Goal: Book appointment/travel/reservation

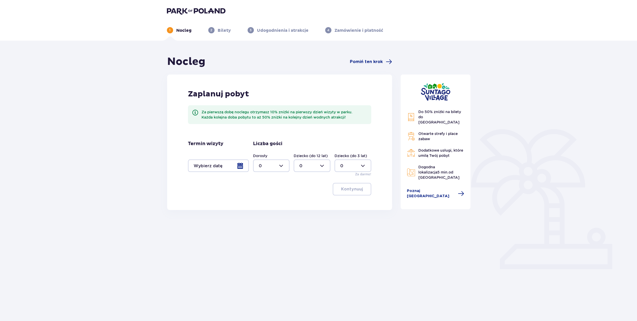
click at [203, 168] on div at bounding box center [218, 165] width 61 height 12
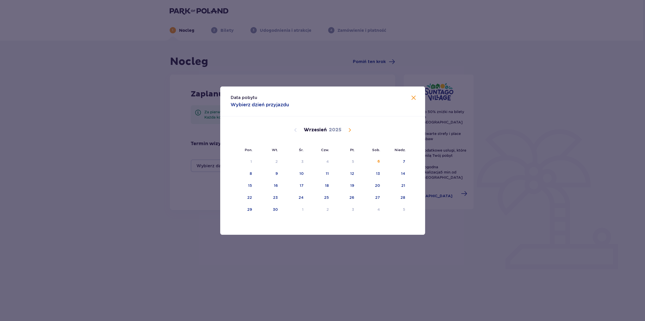
click at [349, 129] on span "Calendar" at bounding box center [349, 130] width 6 height 6
click at [273, 197] on div "23" at bounding box center [268, 197] width 26 height 11
click at [375, 198] on div "27" at bounding box center [371, 197] width 26 height 11
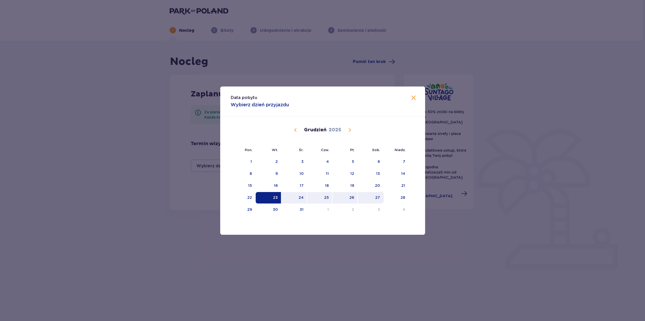
type input "[DATE] - [DATE]"
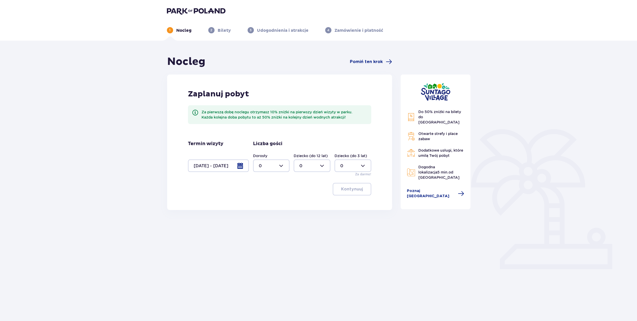
click at [270, 167] on div at bounding box center [271, 165] width 37 height 12
click at [268, 170] on div at bounding box center [271, 165] width 37 height 12
click at [262, 210] on span "3" at bounding box center [271, 214] width 36 height 11
type input "3"
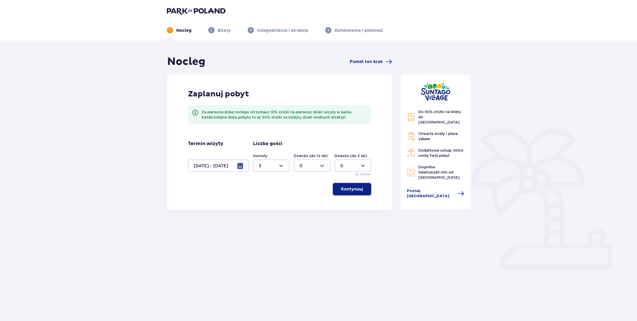
click at [347, 189] on p "Kontynuuj" at bounding box center [352, 189] width 22 height 6
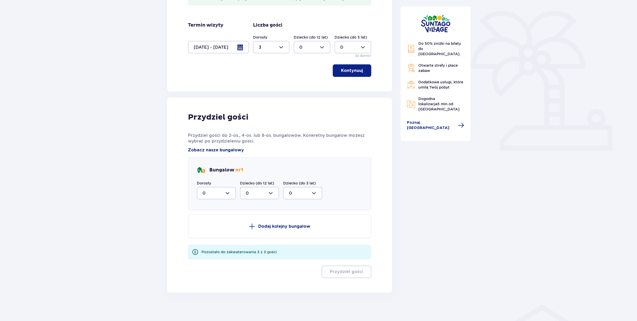
scroll to position [121, 0]
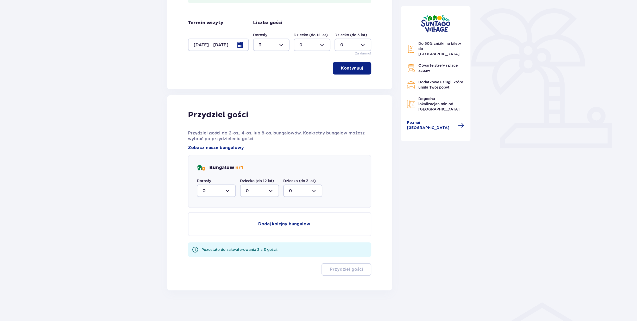
click at [212, 190] on div at bounding box center [216, 190] width 39 height 12
drag, startPoint x: 209, startPoint y: 238, endPoint x: 290, endPoint y: 248, distance: 82.4
click at [210, 238] on div "3" at bounding box center [217, 239] width 28 height 6
type input "3"
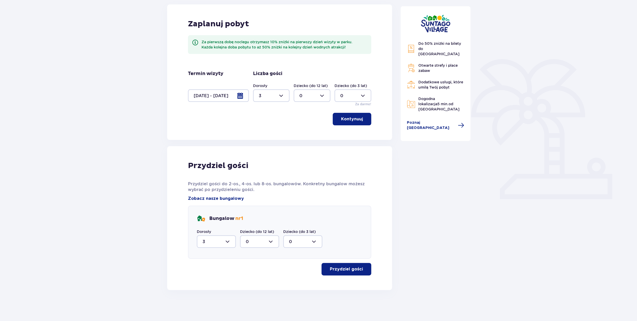
click at [342, 269] on p "Przydziel gości" at bounding box center [346, 269] width 33 height 6
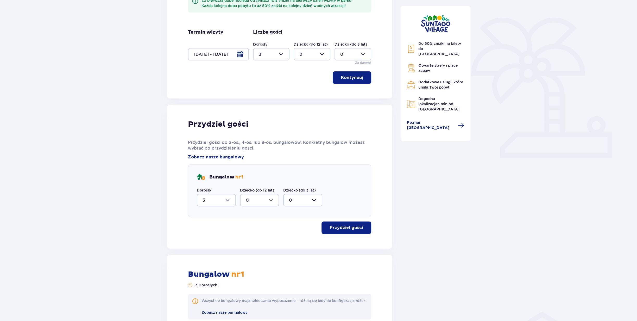
scroll to position [257, 0]
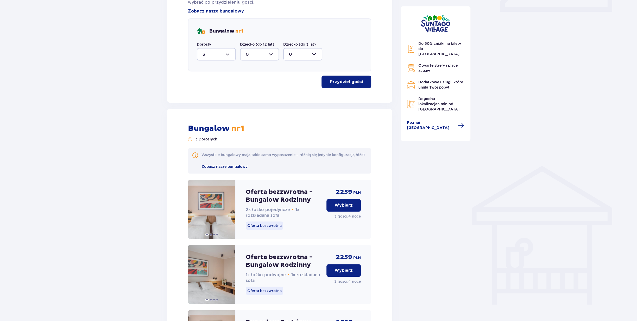
click at [341, 208] on p "Wybierz" at bounding box center [344, 205] width 18 height 6
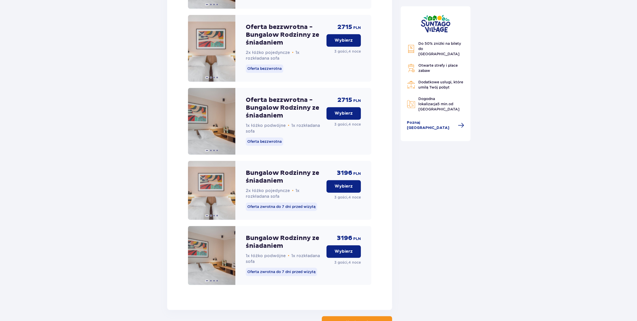
scroll to position [714, 0]
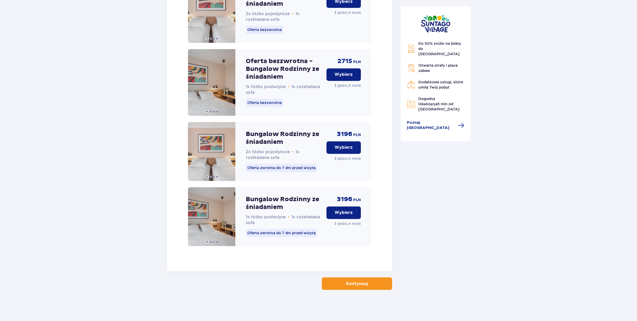
click at [347, 280] on p "Kontynuuj" at bounding box center [357, 283] width 22 height 6
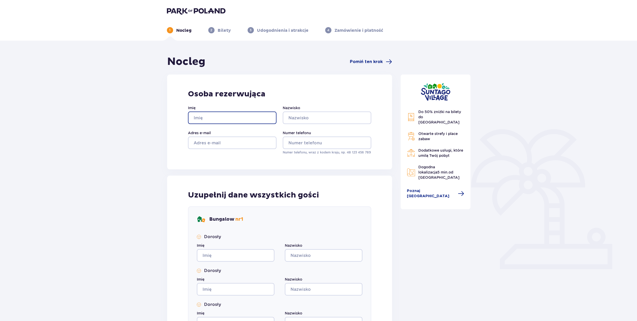
click at [199, 121] on input "Imię" at bounding box center [232, 117] width 89 height 12
click at [214, 121] on input "Imię" at bounding box center [232, 117] width 89 height 12
click at [221, 116] on input "Imię" at bounding box center [232, 117] width 89 height 12
click at [230, 116] on input "Imię" at bounding box center [232, 117] width 89 height 12
type input "yyy"
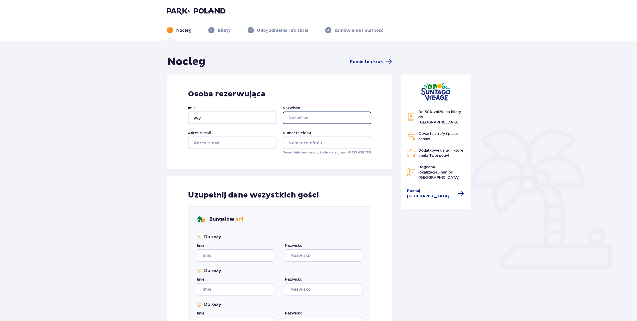
click at [318, 116] on input "Nazwisko" at bounding box center [327, 117] width 89 height 12
type input "nnbb"
click at [222, 142] on input "Adres e-mail" at bounding box center [232, 142] width 89 height 12
type input "x@[DOMAIN_NAME]"
click at [292, 143] on input "Numer telefonu" at bounding box center [327, 142] width 89 height 12
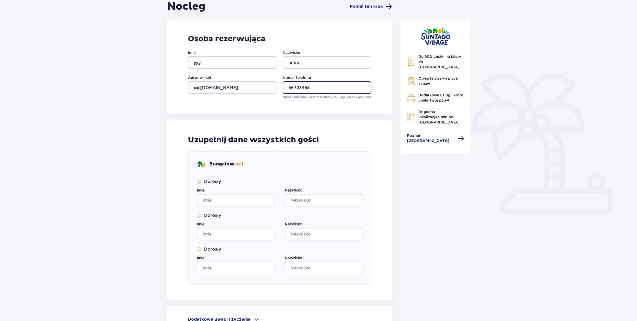
scroll to position [58, 0]
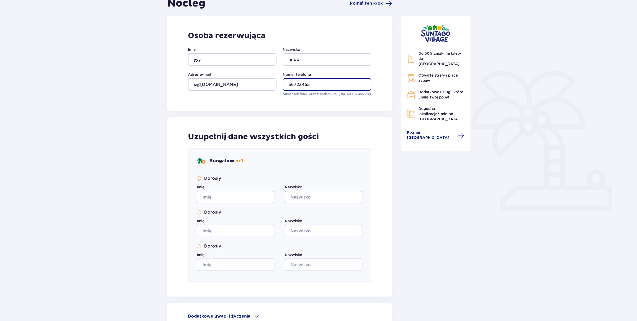
type input "56723455"
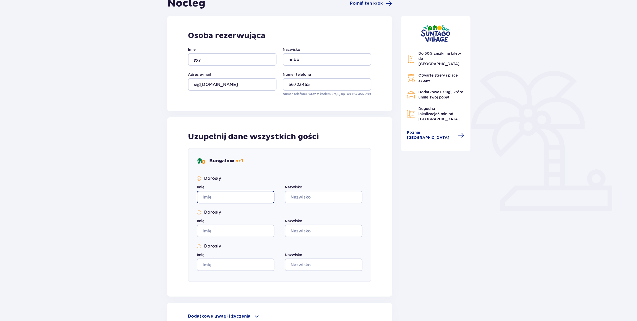
click at [227, 196] on input "Imię" at bounding box center [236, 197] width 78 height 12
type input "yttt"
click at [301, 196] on input "Nazwisko" at bounding box center [324, 197] width 78 height 12
type input "tt"
click at [302, 227] on input "Nazwisko" at bounding box center [324, 230] width 78 height 12
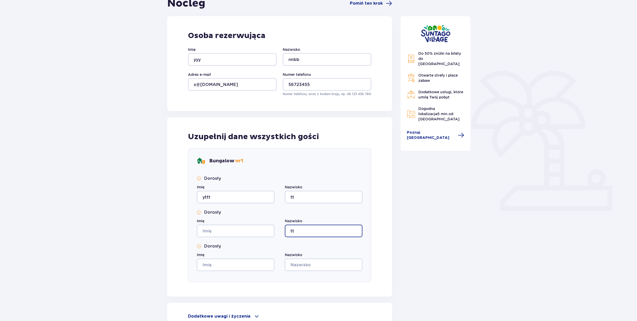
type input "tt"
click at [232, 230] on input "Imię" at bounding box center [236, 230] width 78 height 12
type input "tt"
drag, startPoint x: 218, startPoint y: 261, endPoint x: 221, endPoint y: 261, distance: 2.9
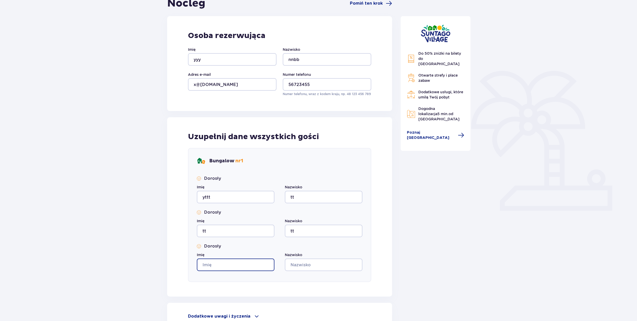
click at [219, 261] on input "Imię" at bounding box center [236, 264] width 78 height 12
type input "t"
click at [303, 263] on input "t" at bounding box center [324, 264] width 78 height 12
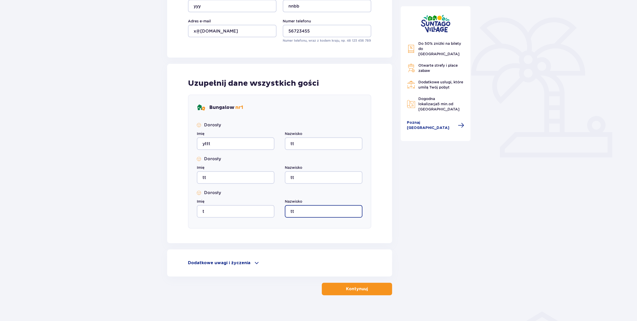
scroll to position [117, 0]
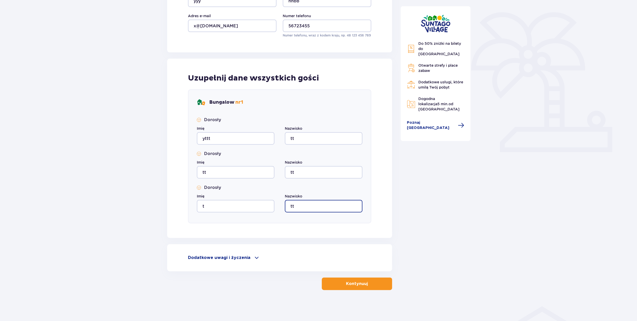
type input "tt"
click at [349, 284] on p "Kontynuuj" at bounding box center [357, 284] width 22 height 6
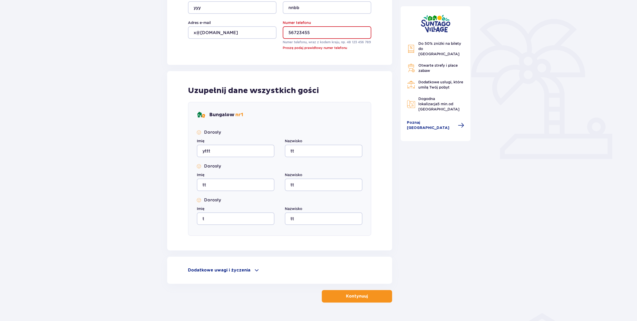
scroll to position [0, 0]
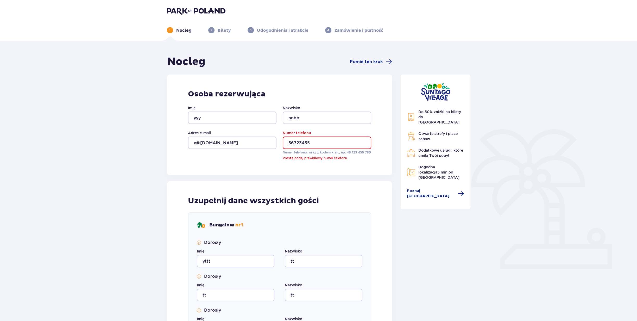
drag, startPoint x: 315, startPoint y: 144, endPoint x: 308, endPoint y: 143, distance: 6.6
click at [284, 144] on input "56723455" at bounding box center [327, 142] width 89 height 12
click at [318, 143] on input "56723455" at bounding box center [327, 142] width 89 height 12
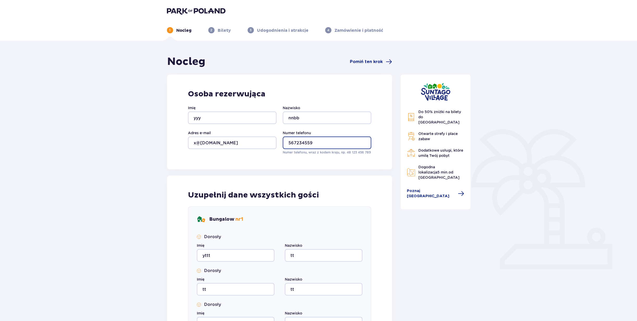
scroll to position [117, 0]
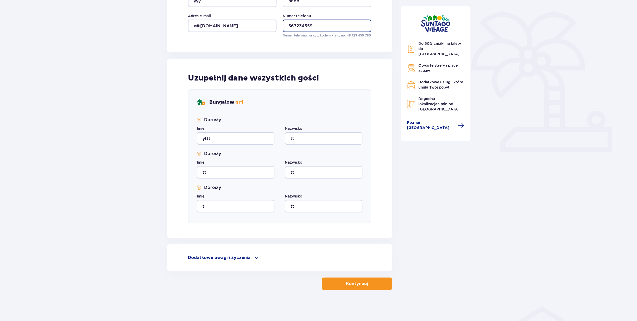
type input "567234559"
click at [345, 289] on button "Kontynuuj" at bounding box center [357, 283] width 70 height 12
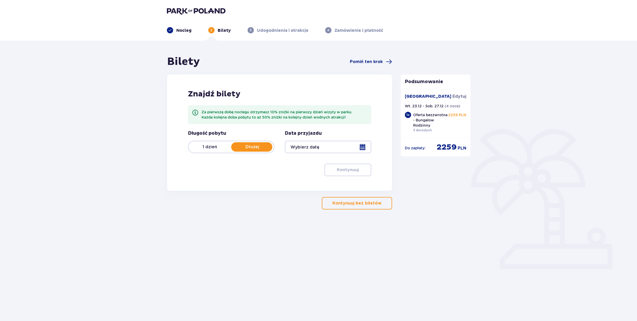
click at [363, 147] on div at bounding box center [328, 147] width 86 height 12
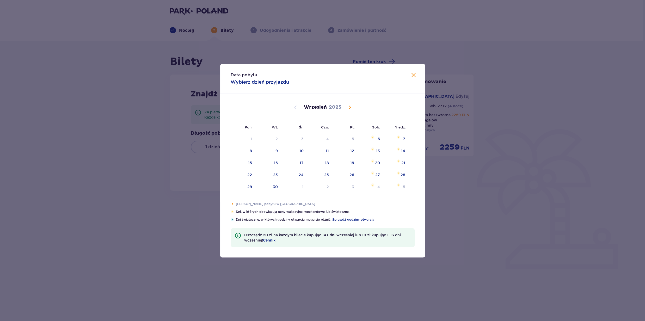
click at [348, 108] on span "Calendar" at bounding box center [349, 107] width 6 height 6
click at [300, 173] on div "24" at bounding box center [300, 174] width 5 height 5
click at [302, 175] on div "24" at bounding box center [300, 174] width 5 height 5
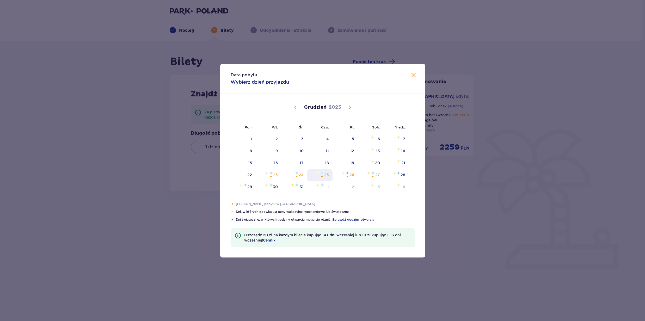
click at [325, 175] on div "25" at bounding box center [326, 174] width 5 height 5
click at [373, 175] on div "Choose sobota, 27 grudnia 2025 as your check-out date. It’s available." at bounding box center [372, 176] width 3 height 3
type input "[DATE] - [DATE]"
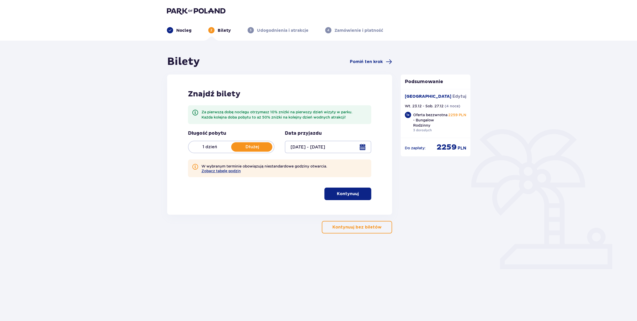
click at [553, 151] on div "Bilety Pomiń ten krok Znajdź bilety Za pierwszą dobę noclegu otrzymasz 10% zniż…" at bounding box center [318, 153] width 637 height 224
